Goal: Task Accomplishment & Management: Complete application form

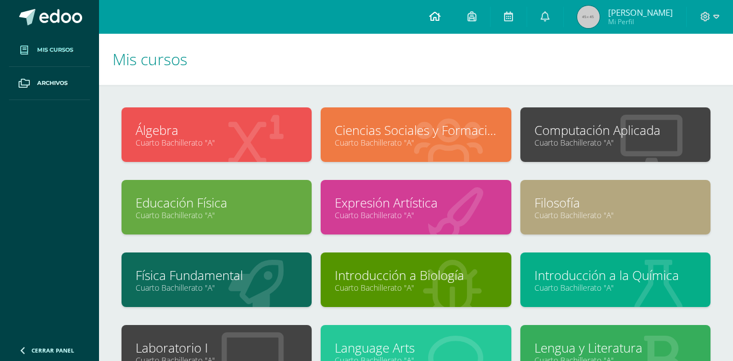
click at [454, 15] on link at bounding box center [434, 17] width 38 height 34
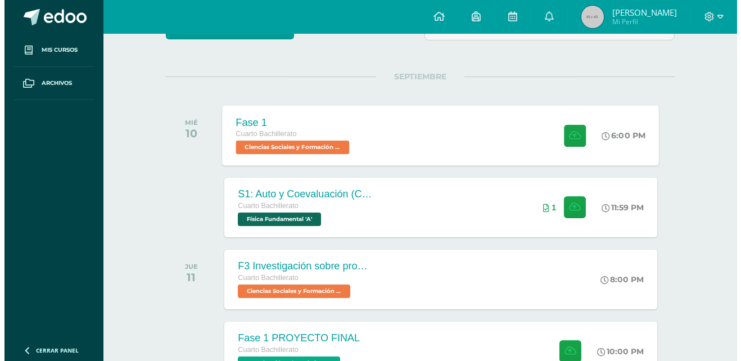
scroll to position [116, 0]
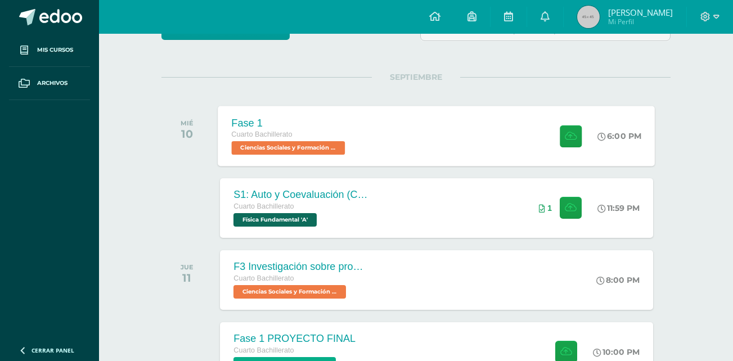
click at [441, 135] on div "Fase 1 Cuarto Bachillerato Ciencias Sociales y Formación Ciudadana 'A' 6:00 PM …" at bounding box center [436, 136] width 437 height 60
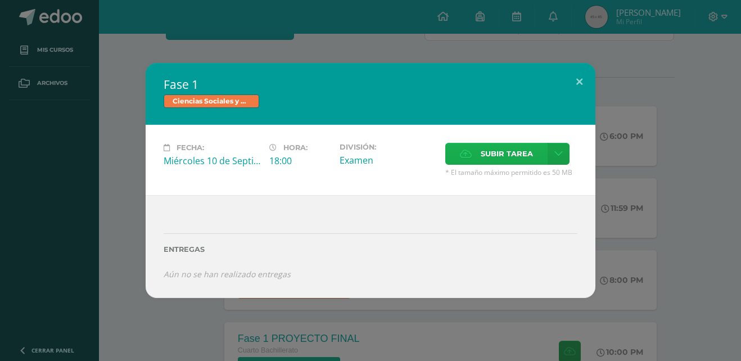
click at [504, 160] on span "Subir tarea" at bounding box center [507, 153] width 52 height 21
click at [0, 0] on input "Subir tarea" at bounding box center [0, 0] width 0 height 0
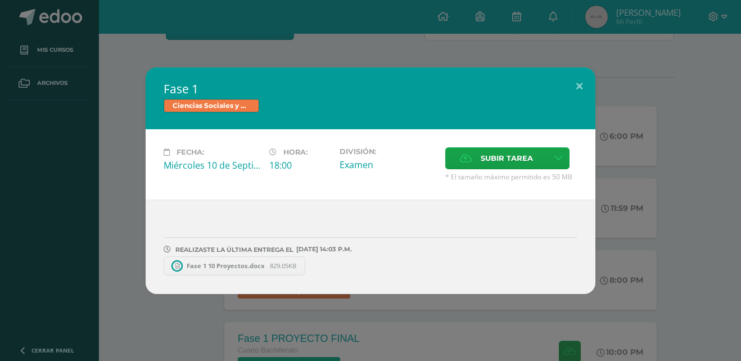
click at [233, 266] on span "Fase 1 10 Proyectos.docx" at bounding box center [225, 265] width 89 height 8
click at [583, 80] on button at bounding box center [579, 86] width 32 height 38
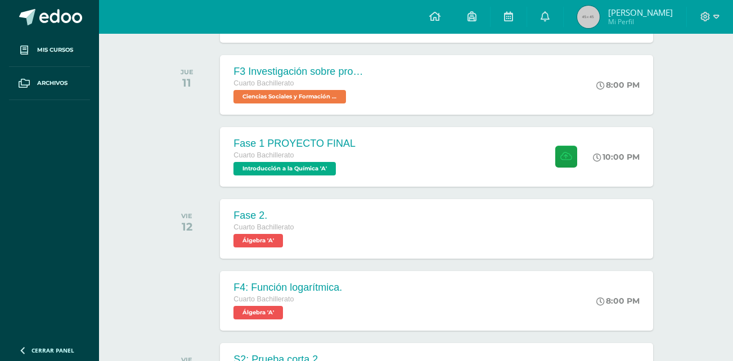
scroll to position [313, 0]
